Goal: Information Seeking & Learning: Find specific fact

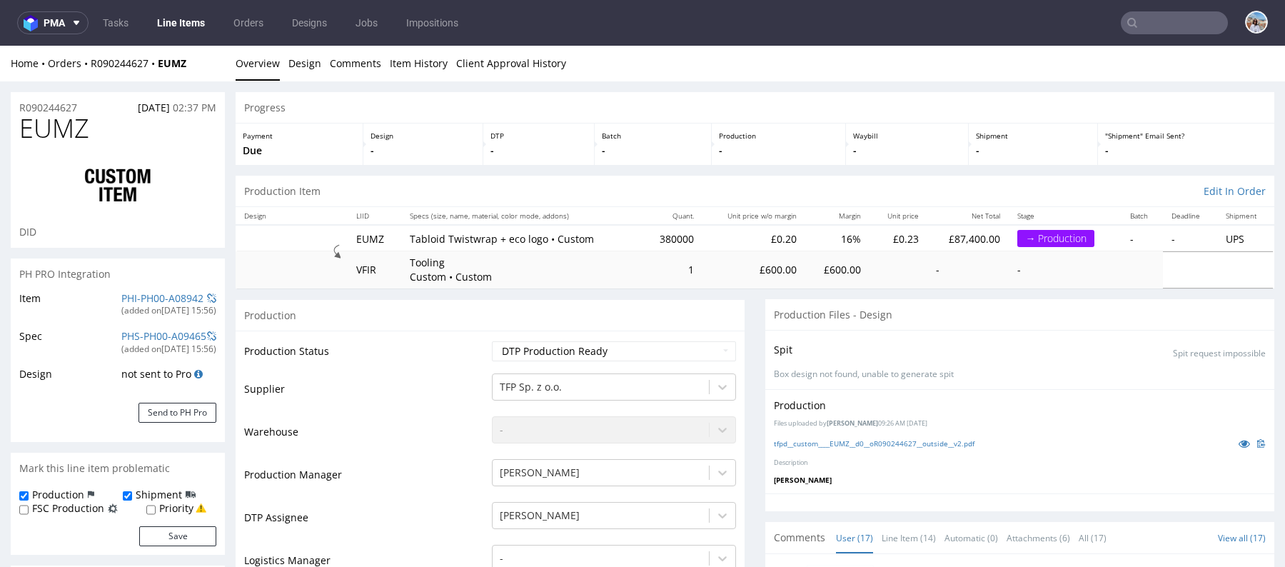
scroll to position [750, 0]
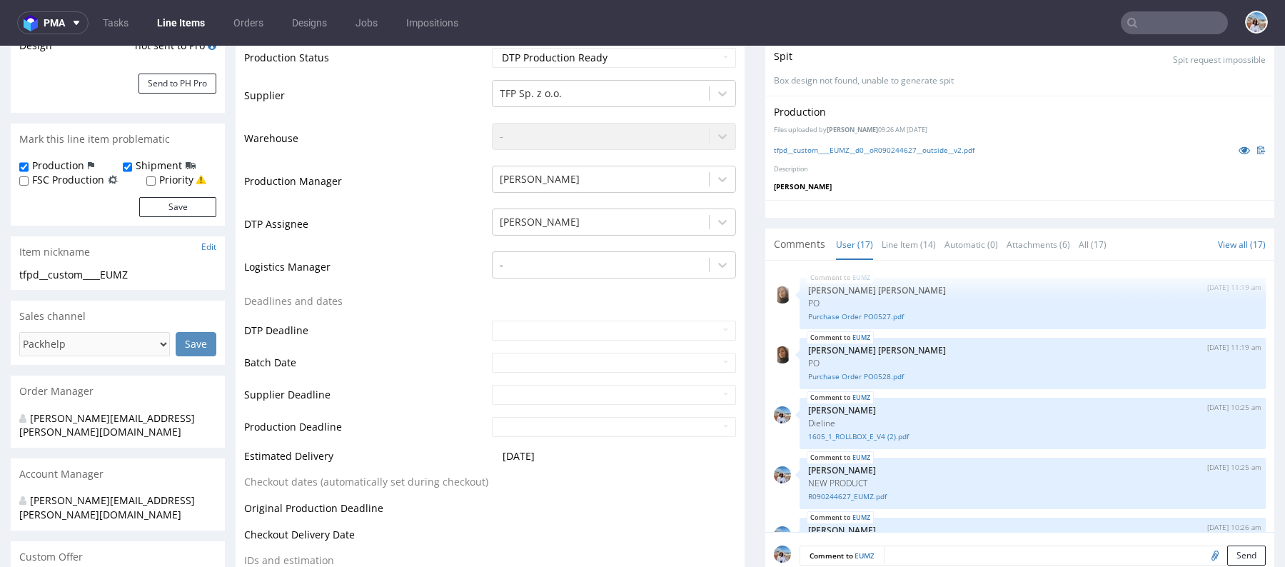
scroll to position [270, 0]
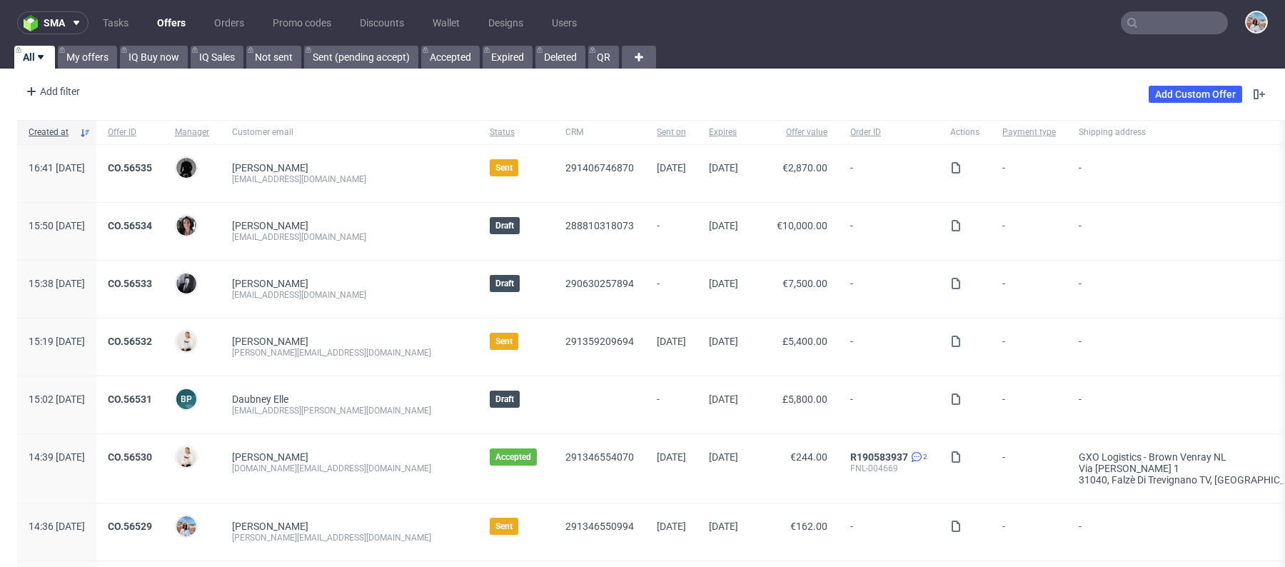
click at [1140, 27] on input "text" at bounding box center [1174, 22] width 107 height 23
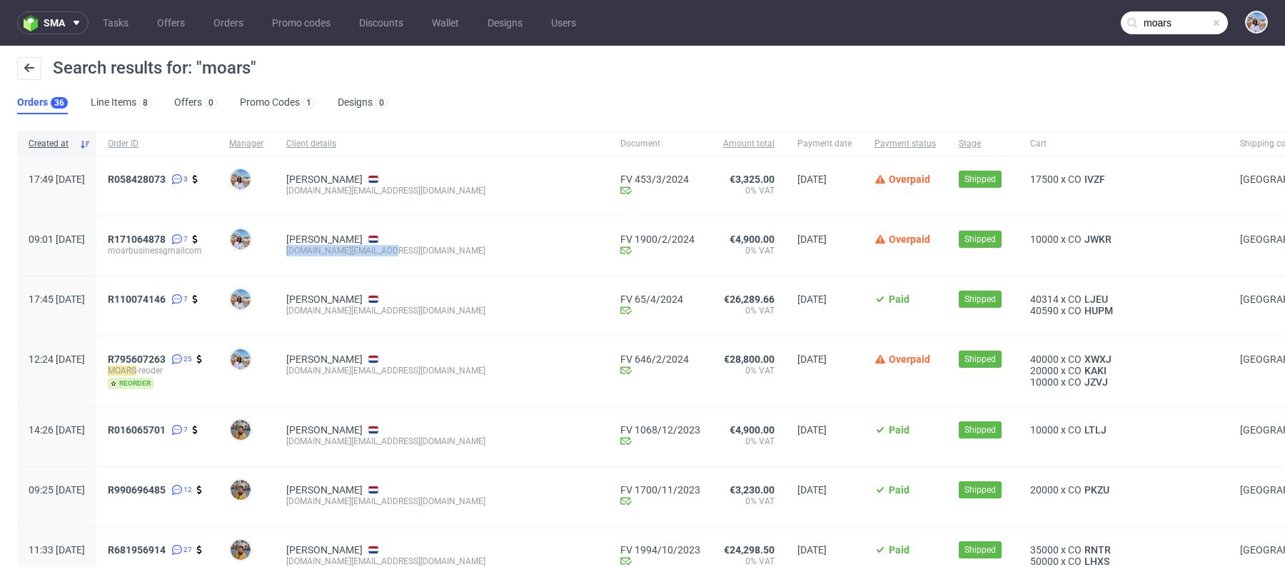
drag, startPoint x: 324, startPoint y: 251, endPoint x: 441, endPoint y: 250, distance: 117.1
click at [441, 250] on div "Monica Olavarria moar.business@gmail.com" at bounding box center [442, 245] width 334 height 59
copy div "moar.business@gmail.com"
click at [1162, 28] on input "moars" at bounding box center [1174, 22] width 107 height 23
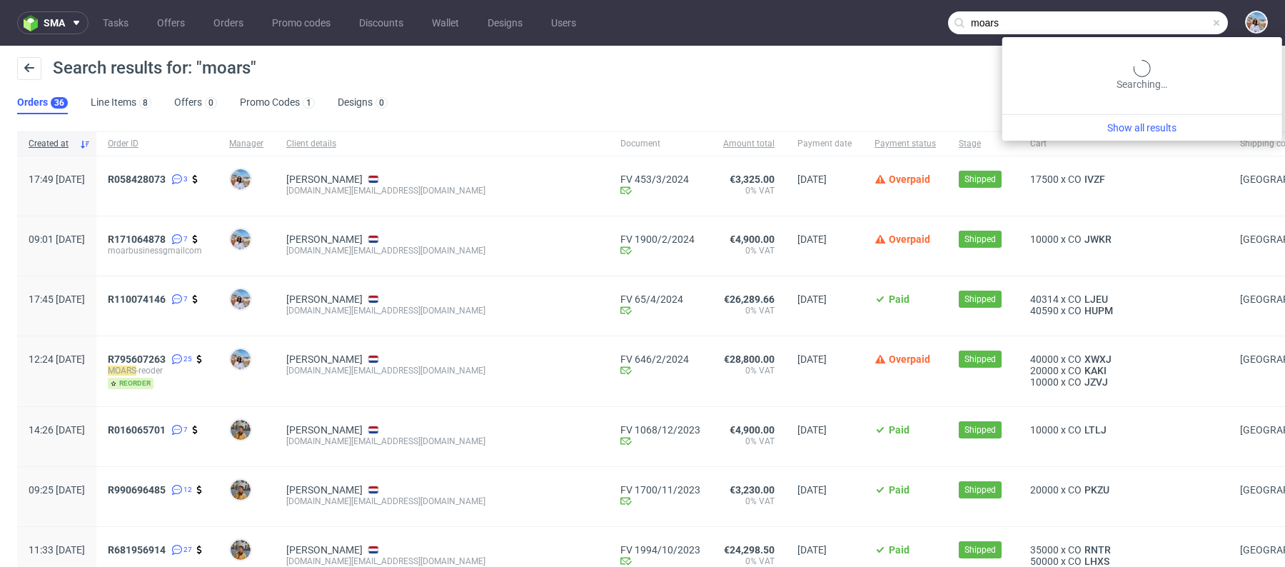
click at [1162, 28] on input "moars" at bounding box center [1088, 22] width 280 height 23
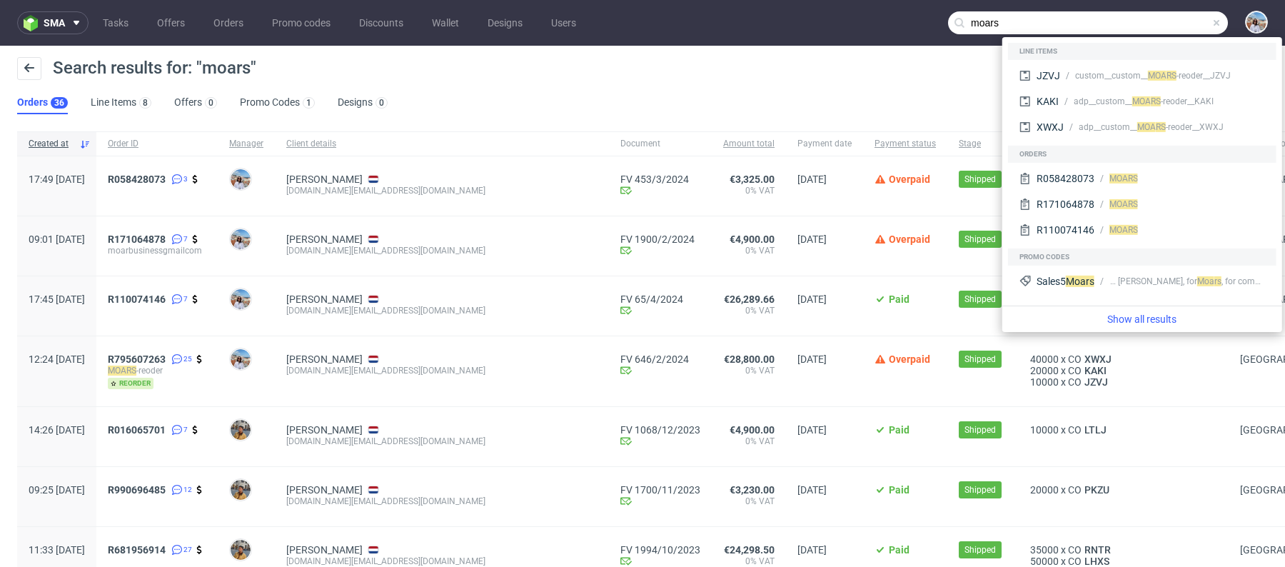
paste input ".business@gmail.com"
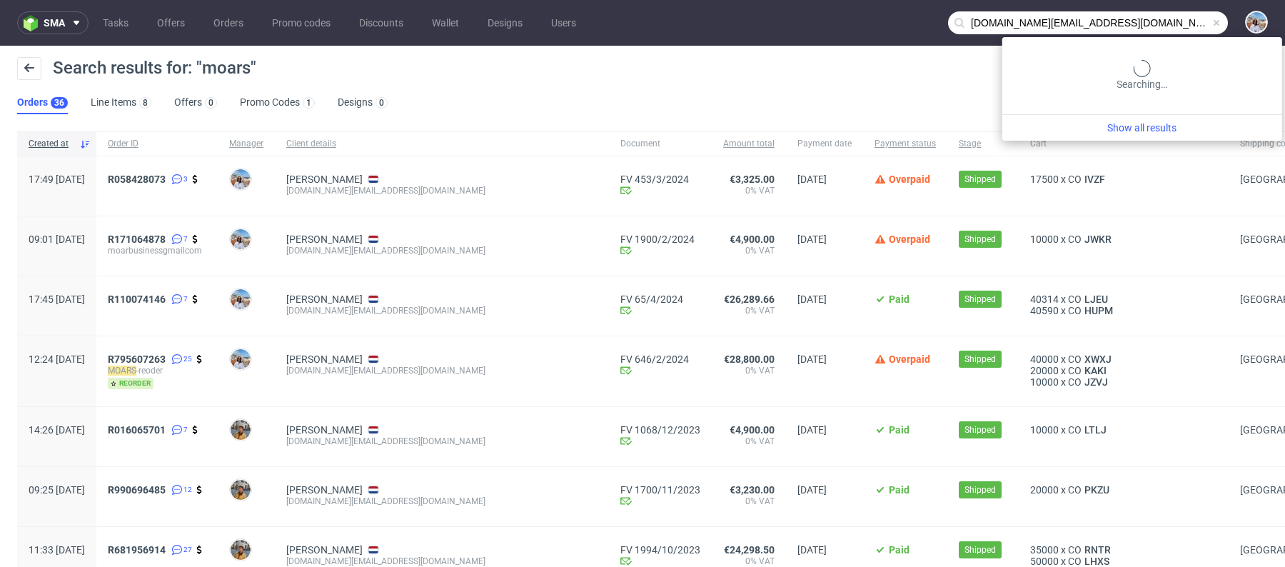
type input "moar.business@gmail.com"
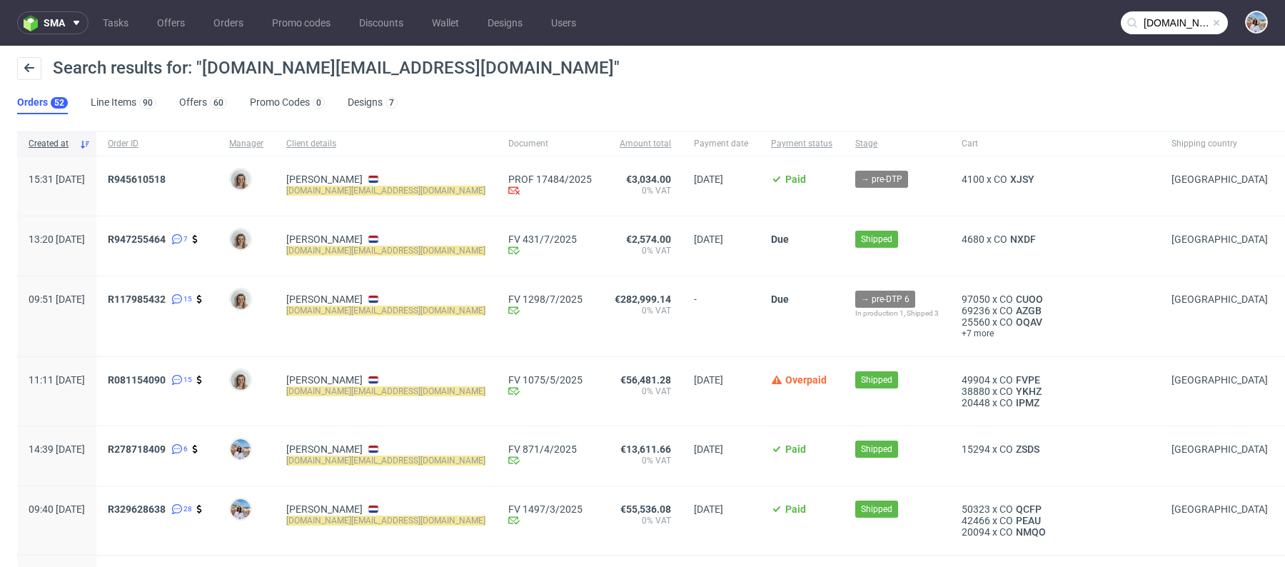
click at [207, 99] on div "60" at bounding box center [217, 102] width 20 height 14
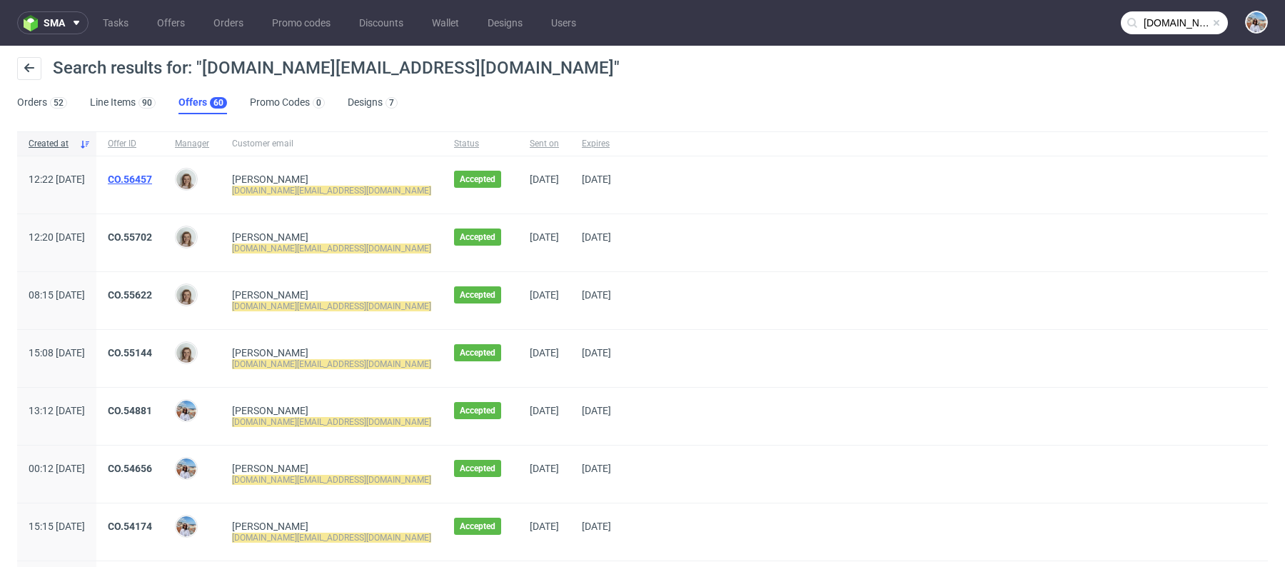
click at [152, 175] on link "CO.56457" at bounding box center [130, 179] width 44 height 11
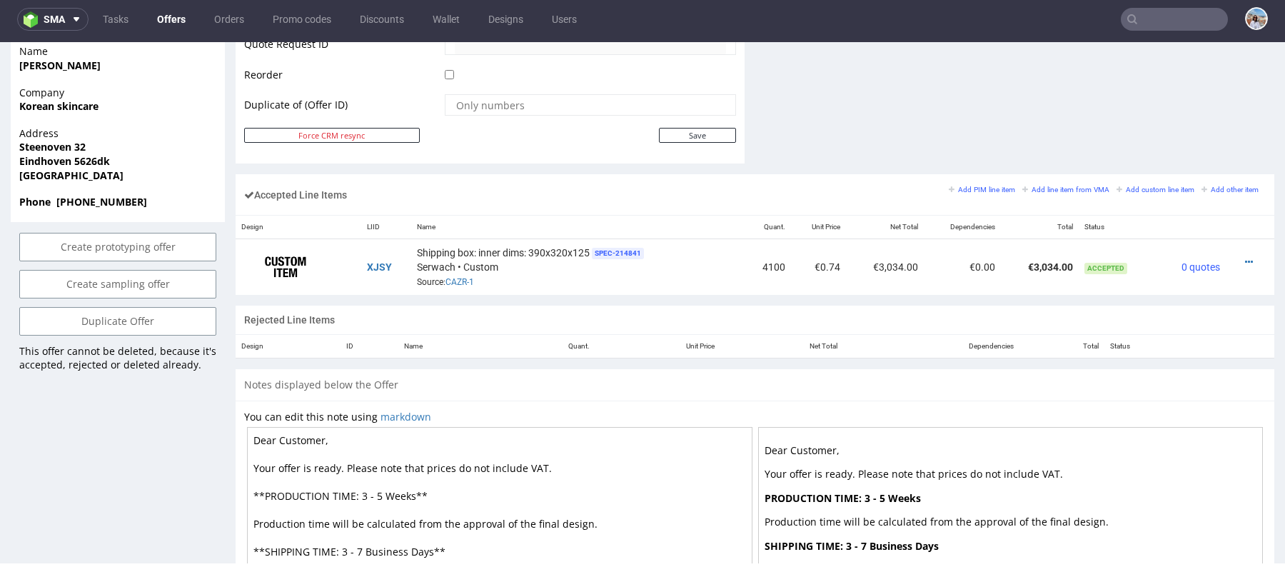
scroll to position [923, 0]
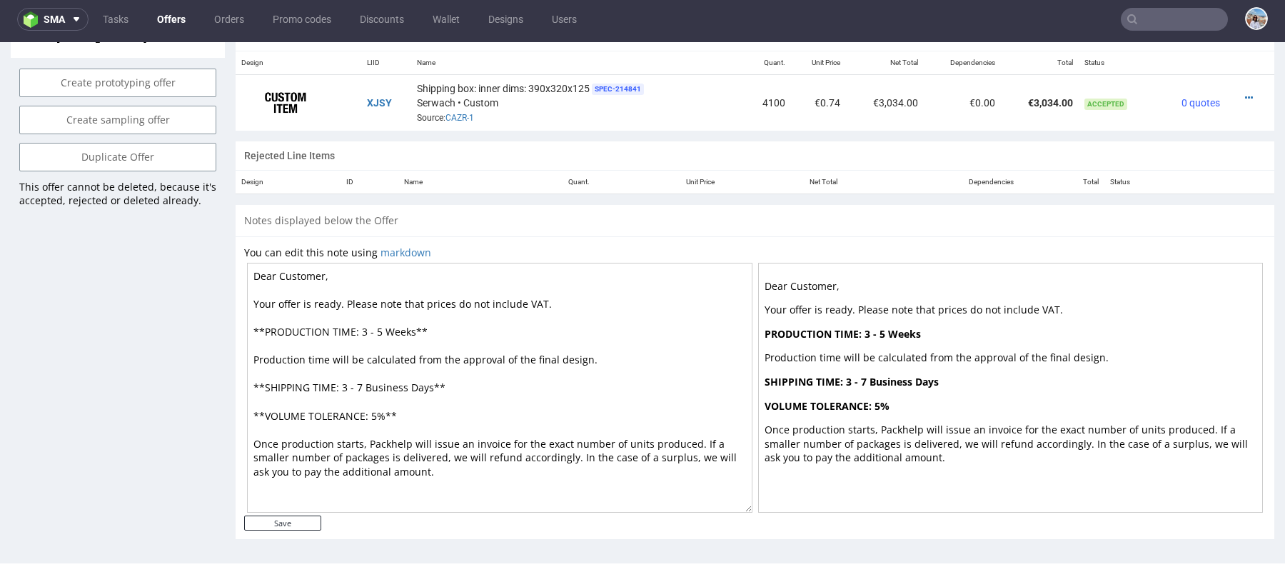
type input "moar.business@gmail.com"
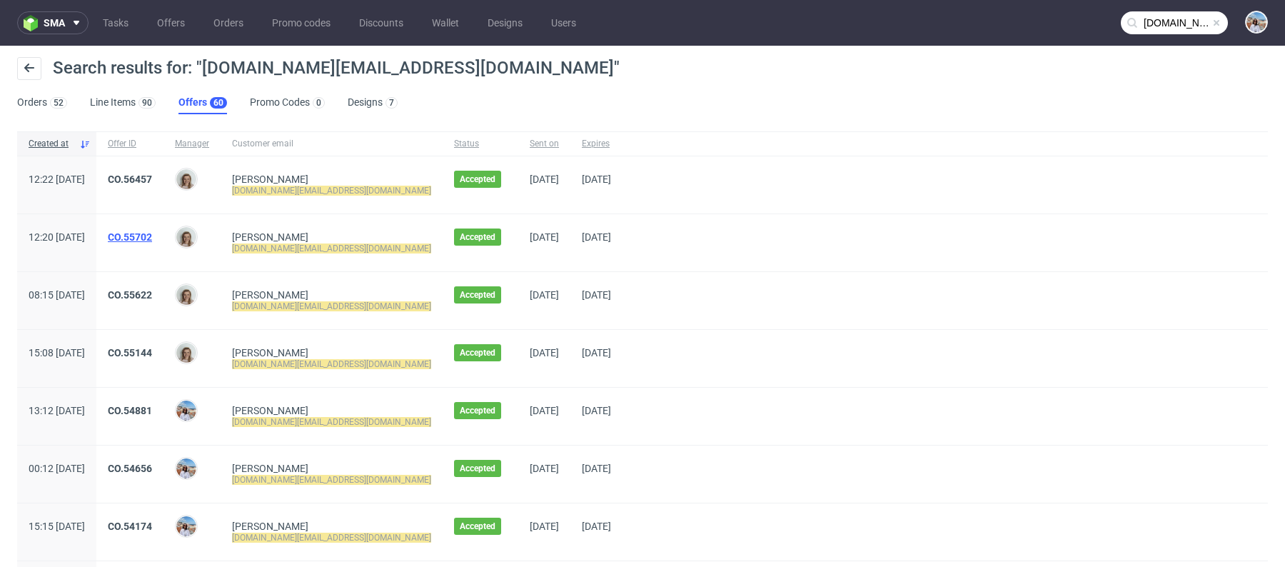
click at [152, 234] on link "CO.55702" at bounding box center [130, 236] width 44 height 11
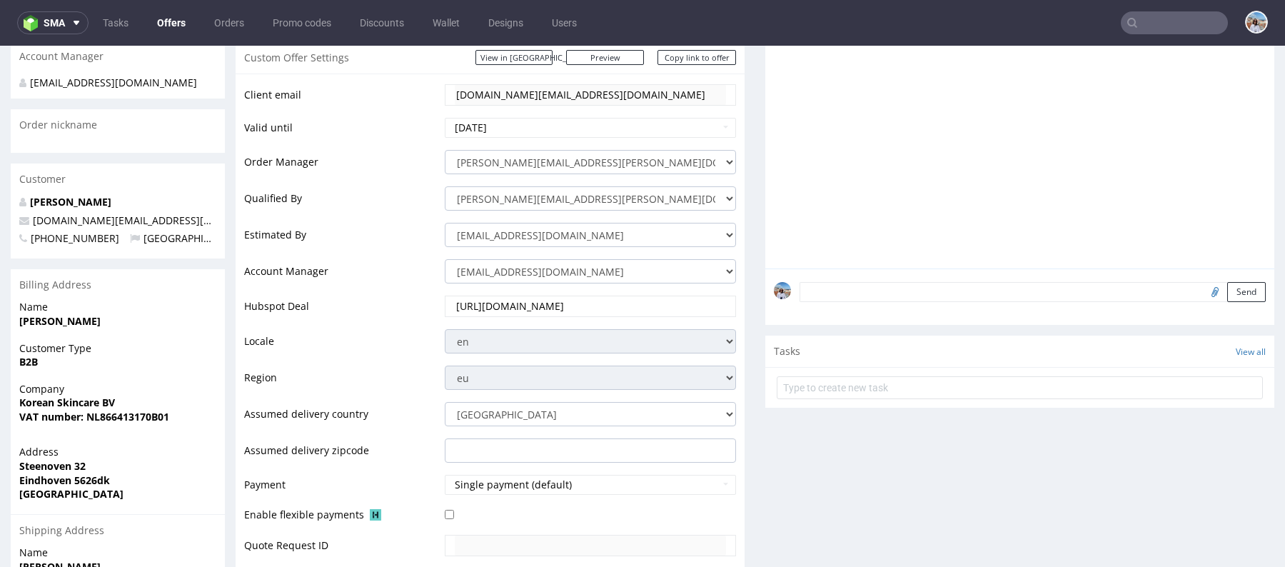
scroll to position [846, 0]
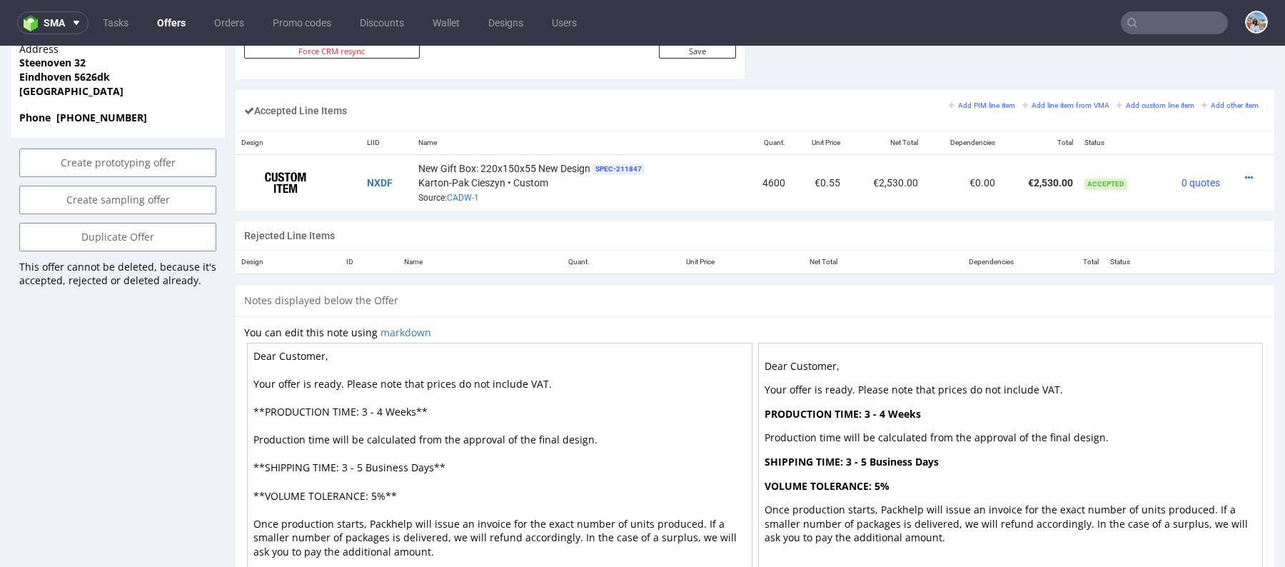
type input "moar.business@gmail.com"
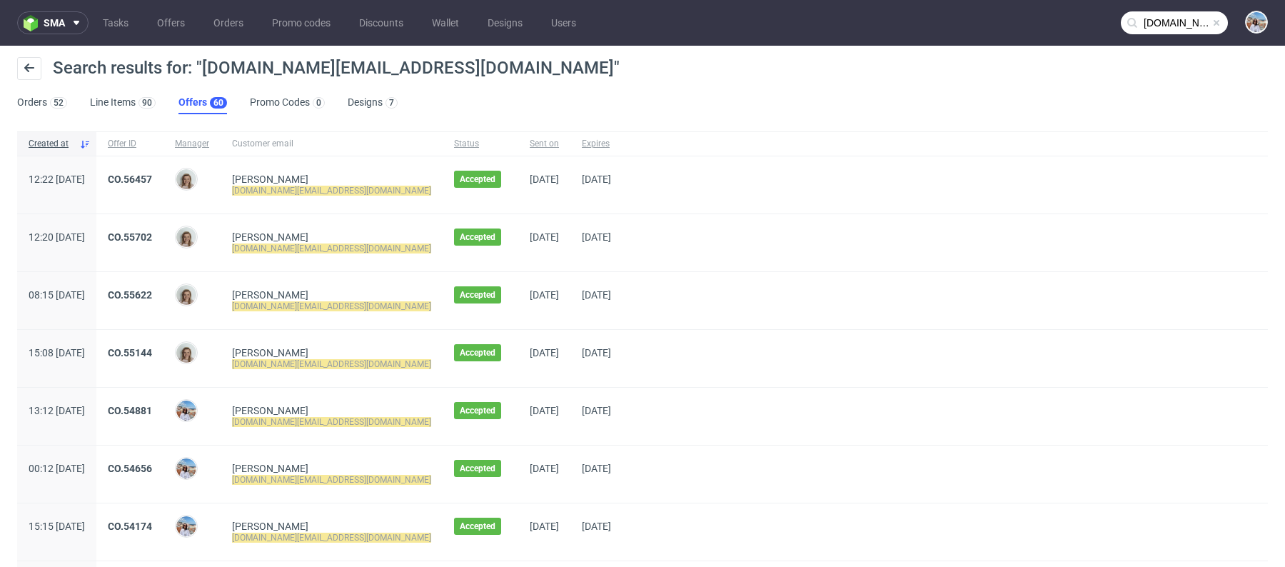
click at [152, 299] on span "CO.55622" at bounding box center [130, 300] width 44 height 23
click at [152, 291] on link "CO.55622" at bounding box center [130, 294] width 44 height 11
